Goal: Navigation & Orientation: Find specific page/section

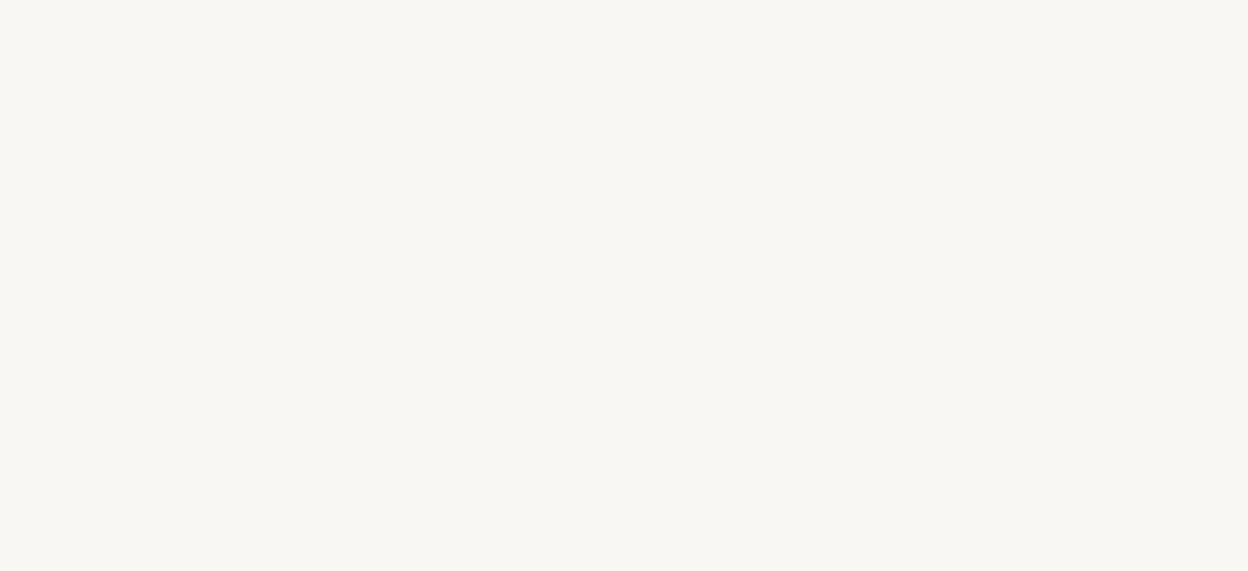
select select "DE"
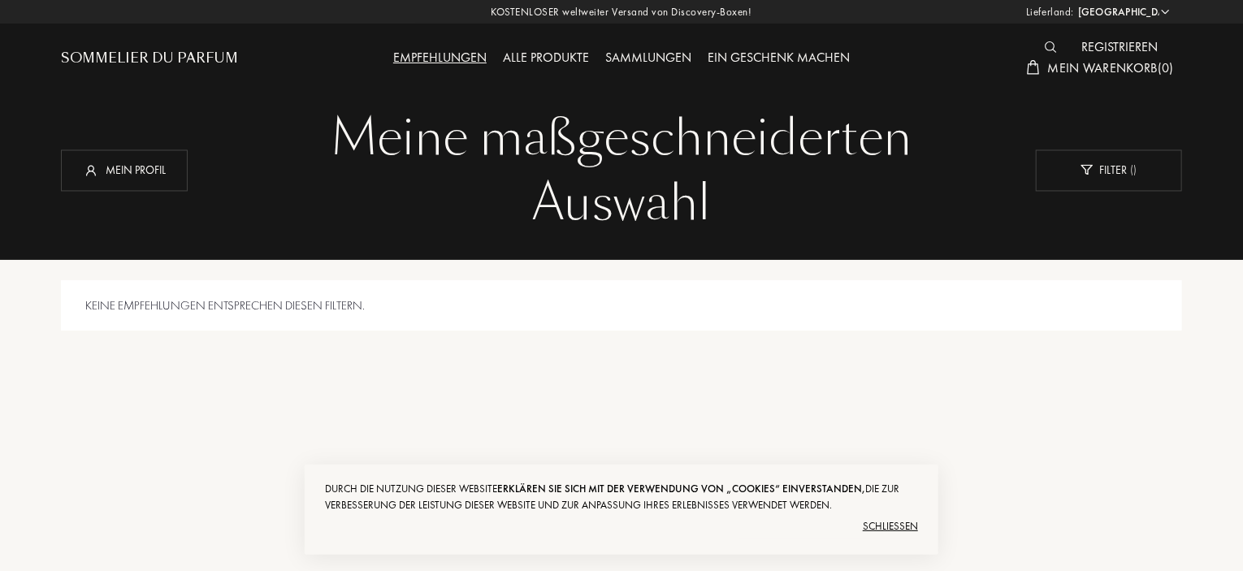
click at [277, 470] on div "Keine Empfehlungen entsprechen diesen Filtern." at bounding box center [621, 463] width 1121 height 406
click at [539, 58] on font "Alle Produkte" at bounding box center [546, 57] width 86 height 17
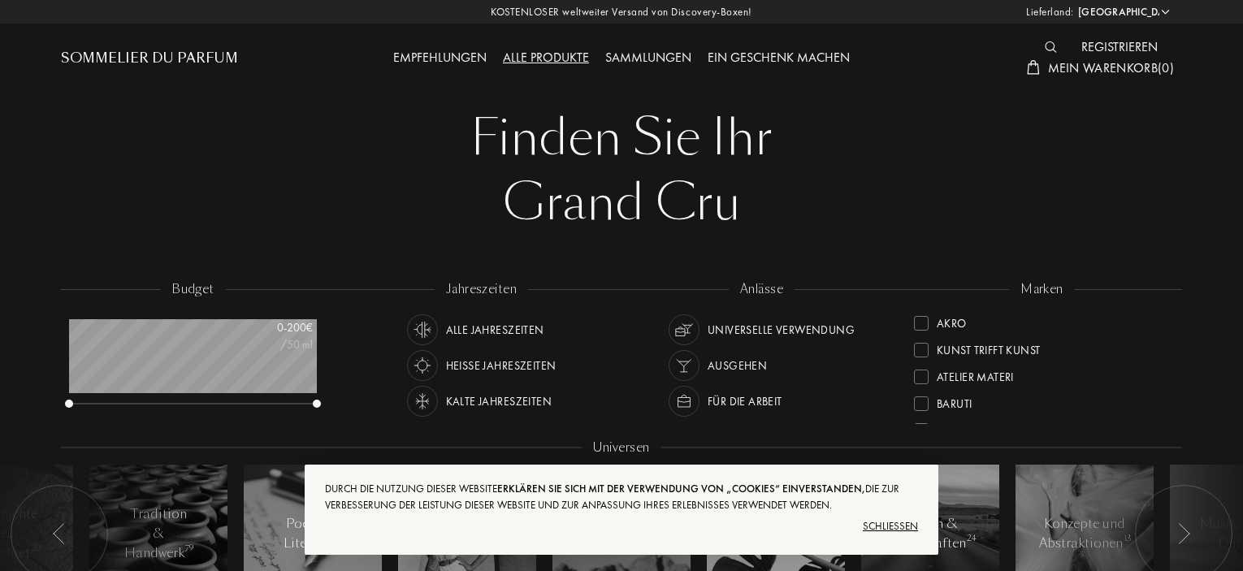
select select "DE"
